Goal: Transaction & Acquisition: Purchase product/service

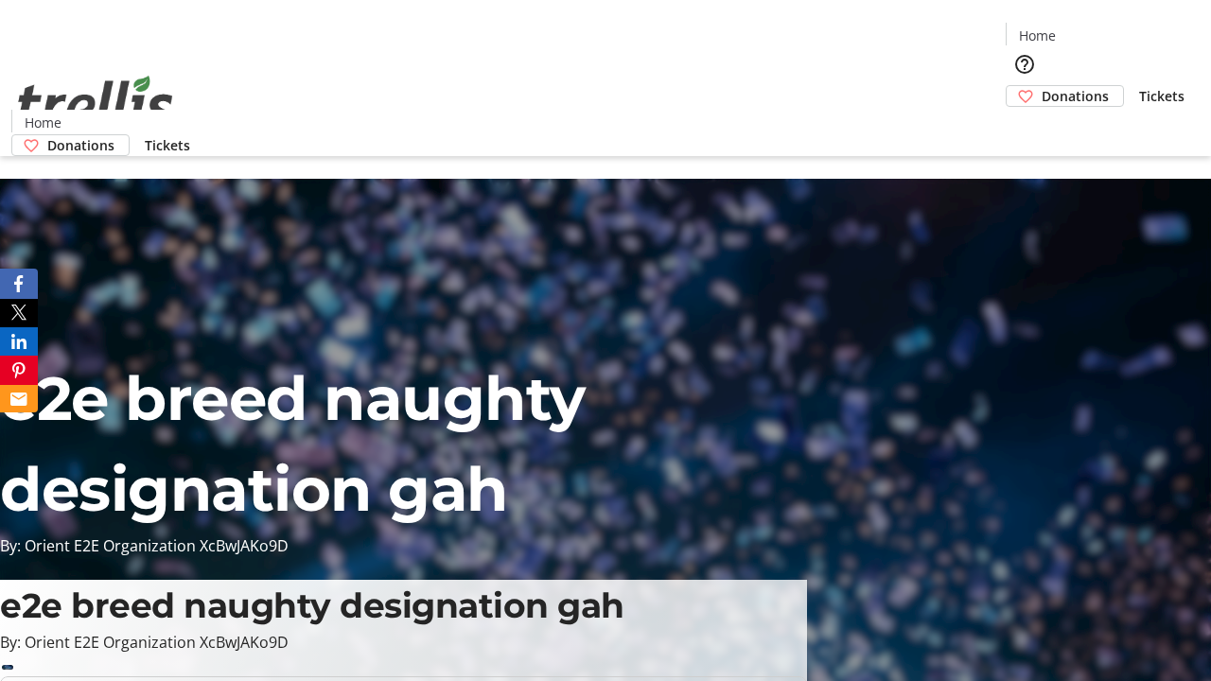
click at [1042, 86] on span "Donations" at bounding box center [1075, 96] width 67 height 20
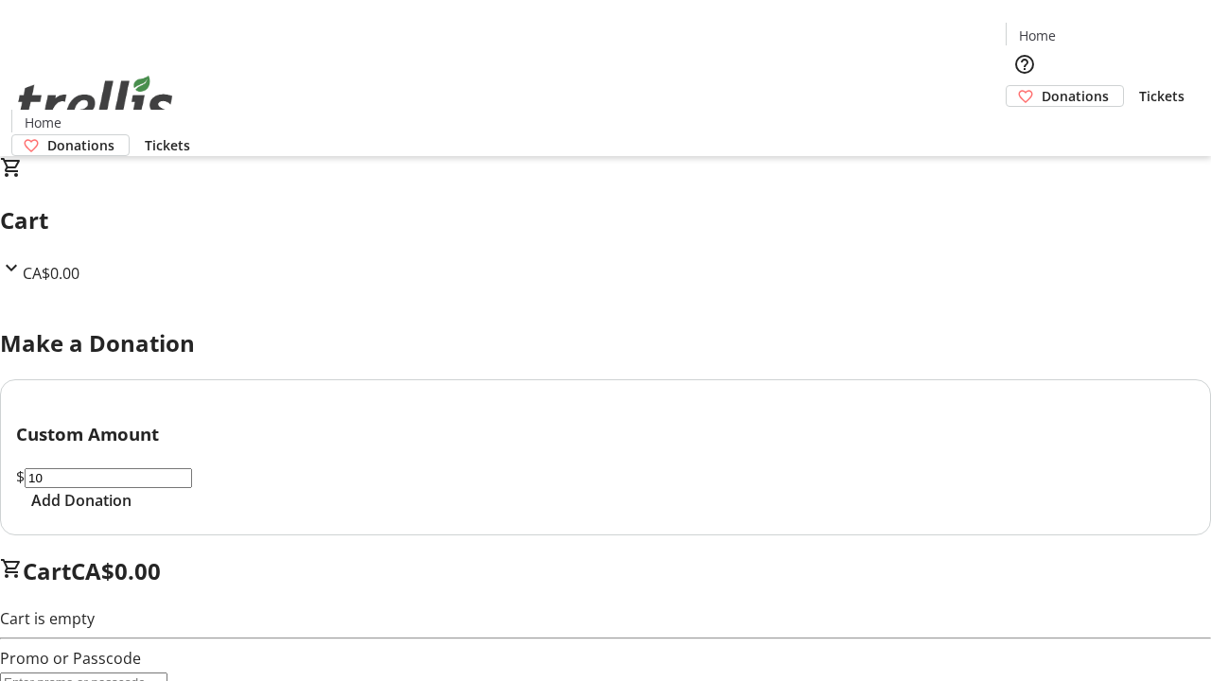
click at [132, 512] on span "Add Donation" at bounding box center [81, 500] width 100 height 23
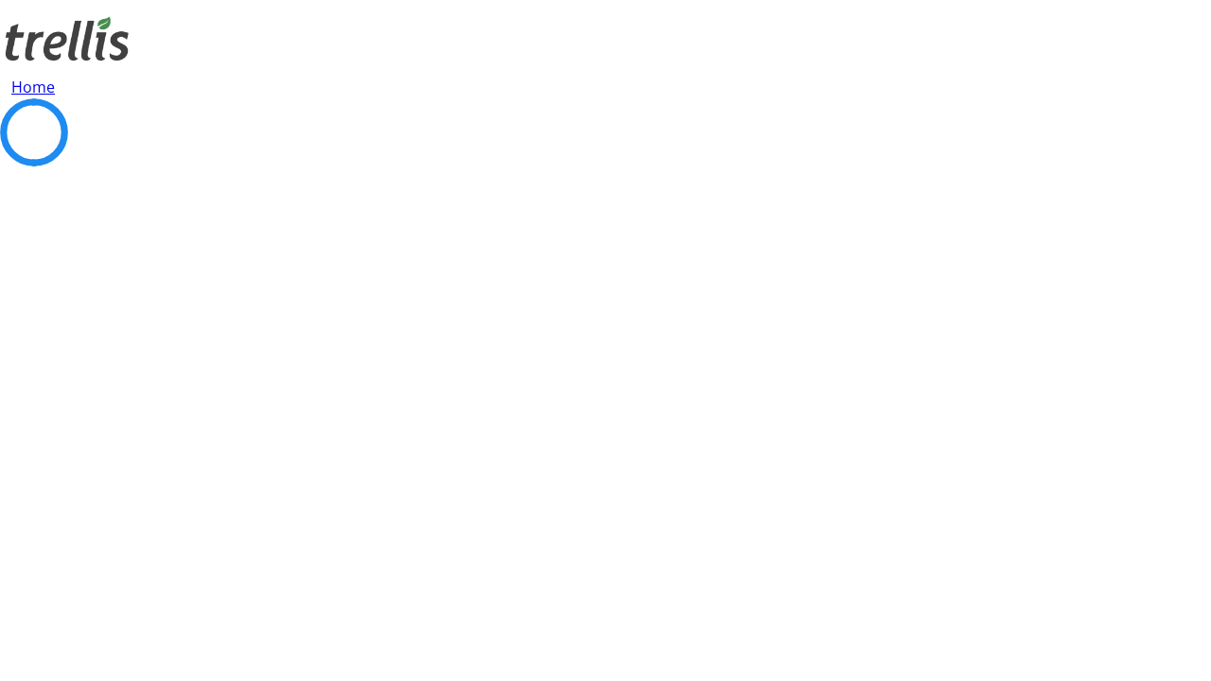
select select "CA"
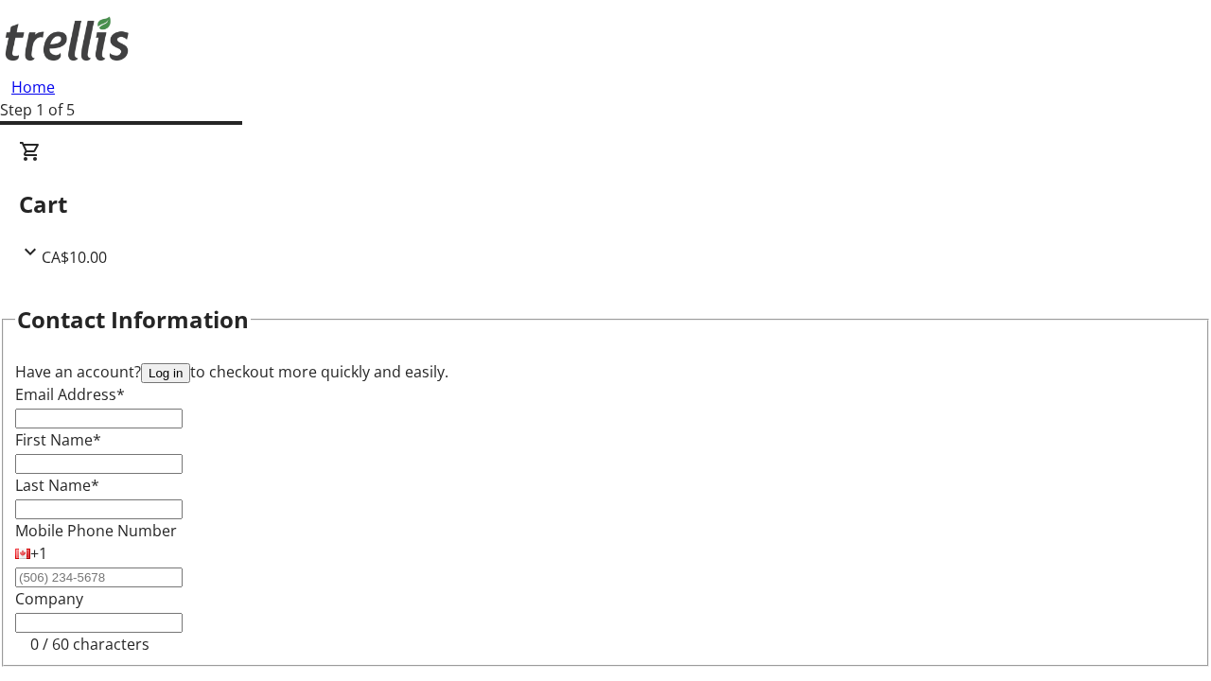
click at [190, 363] on button "Log in" at bounding box center [165, 373] width 49 height 20
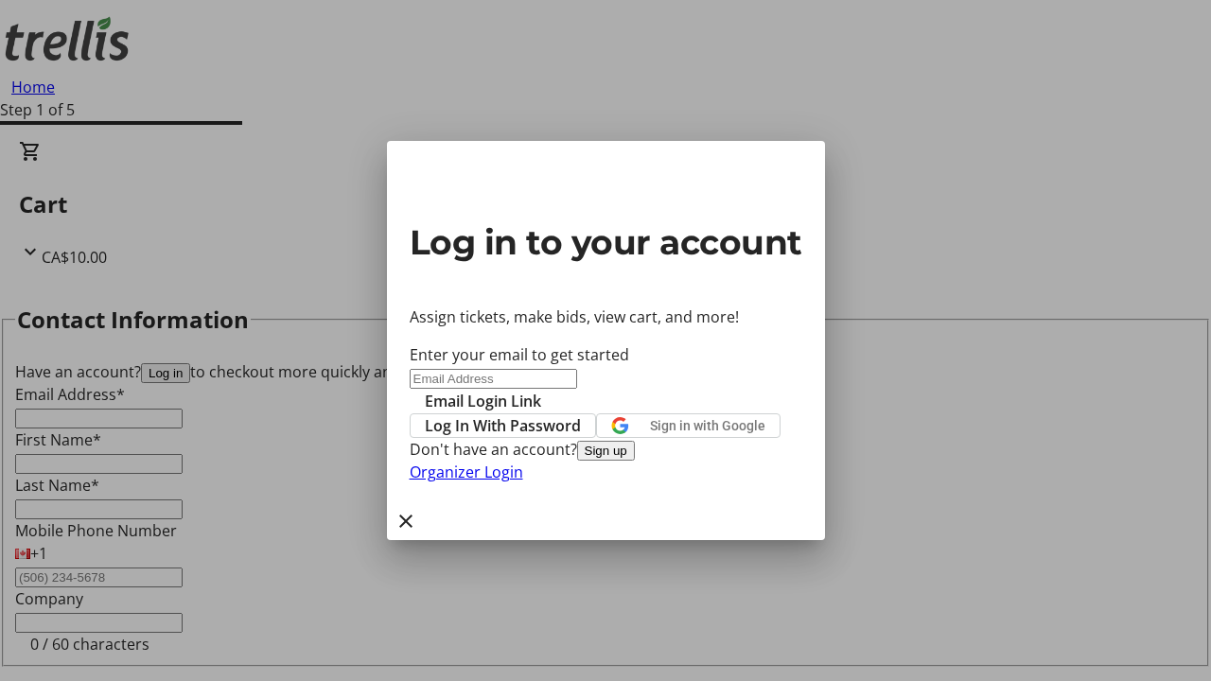
click at [635, 461] on button "Sign up" at bounding box center [606, 451] width 58 height 20
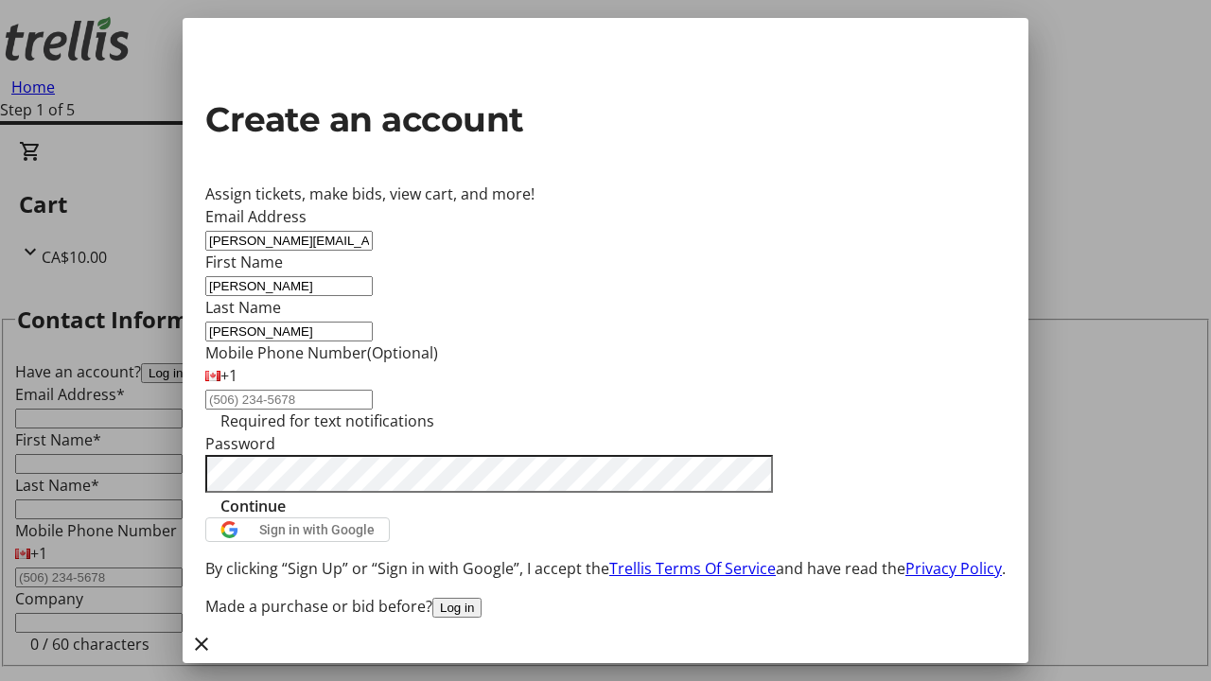
type input "[PERSON_NAME]"
click at [286, 518] on span "Continue" at bounding box center [252, 506] width 65 height 23
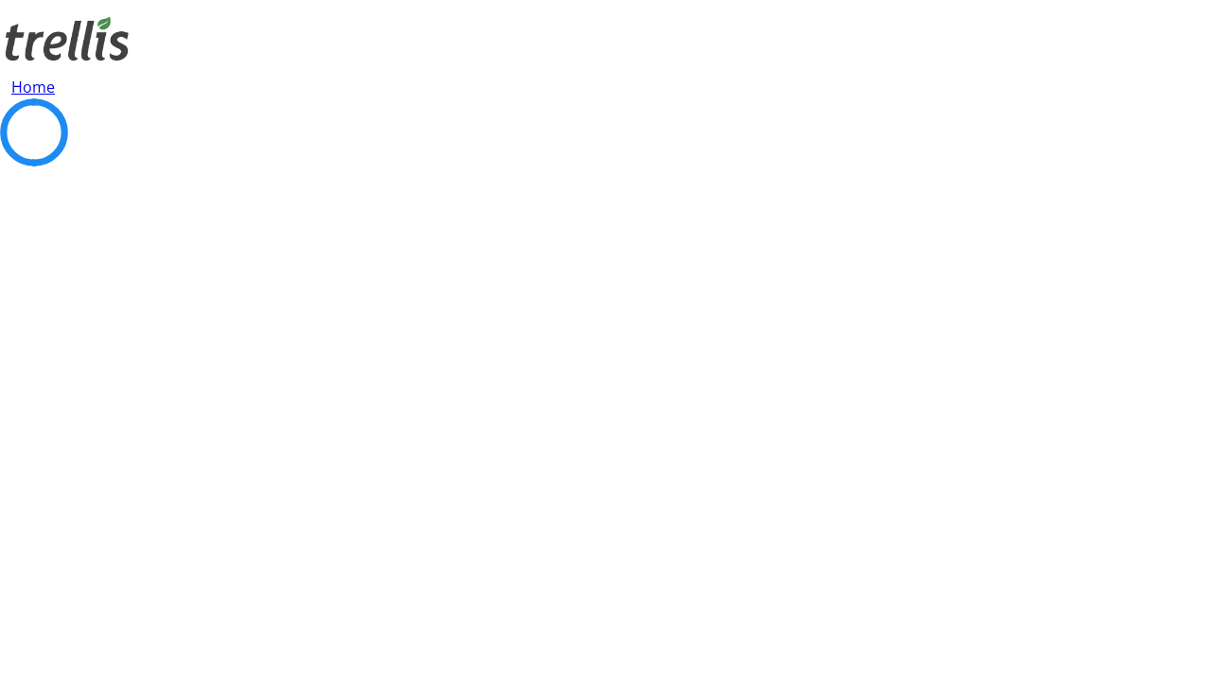
select select "CA"
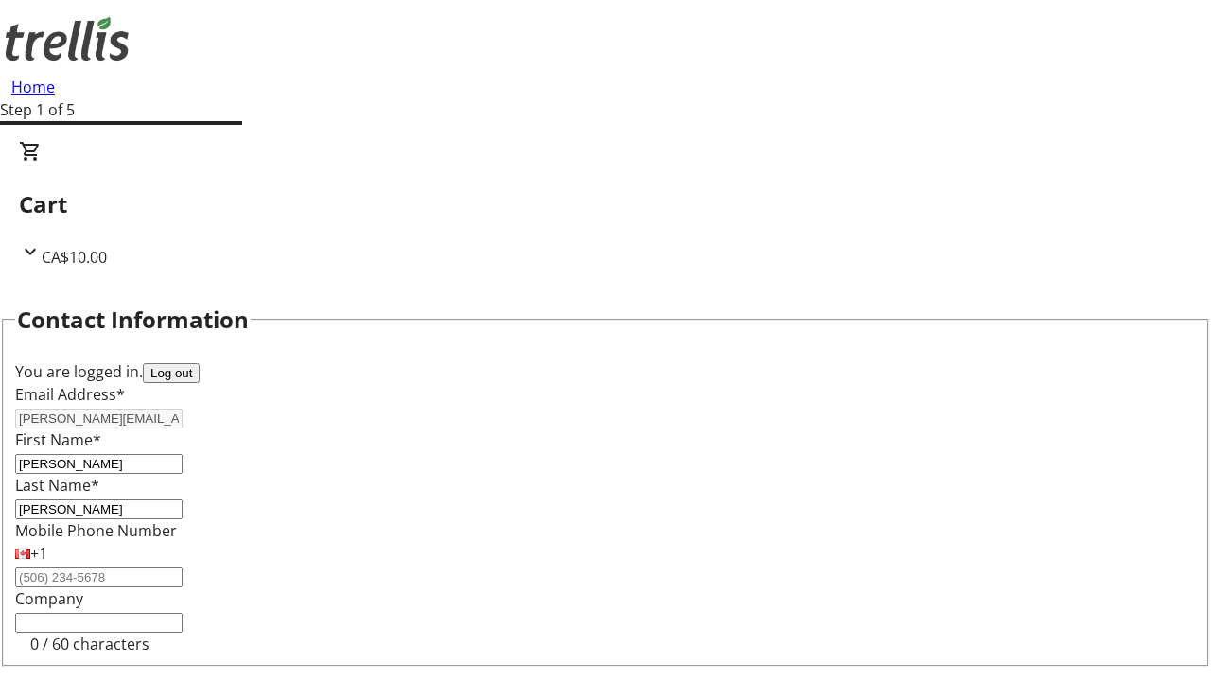
select select "CA"
type input "[STREET_ADDRESS][PERSON_NAME]"
type input "Kelowna"
select select "BC"
type input "Kelowna"
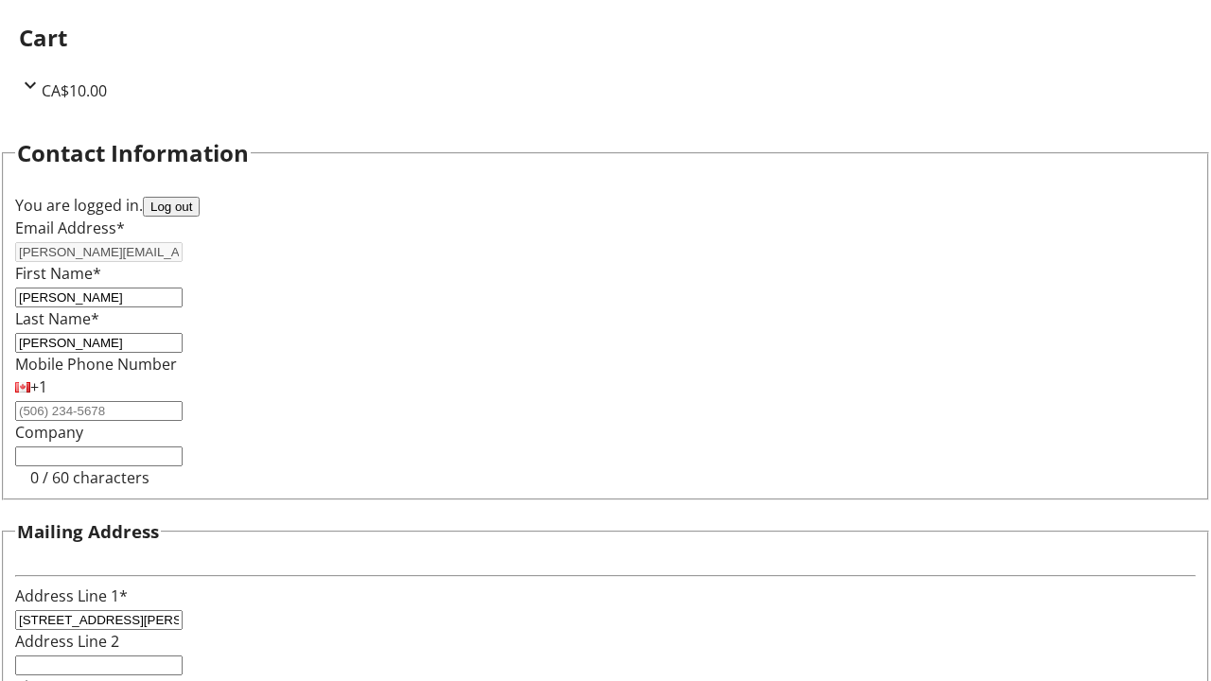
scroll to position [254, 0]
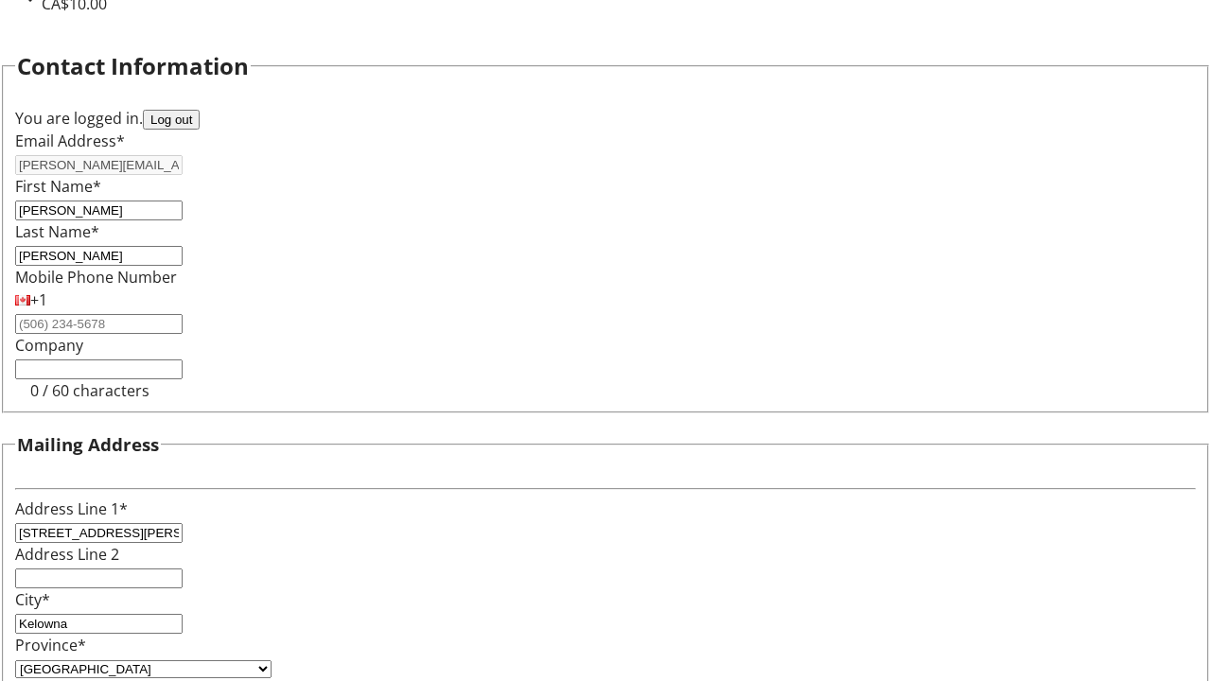
type input "V1Y 0C2"
